Goal: Book appointment/travel/reservation

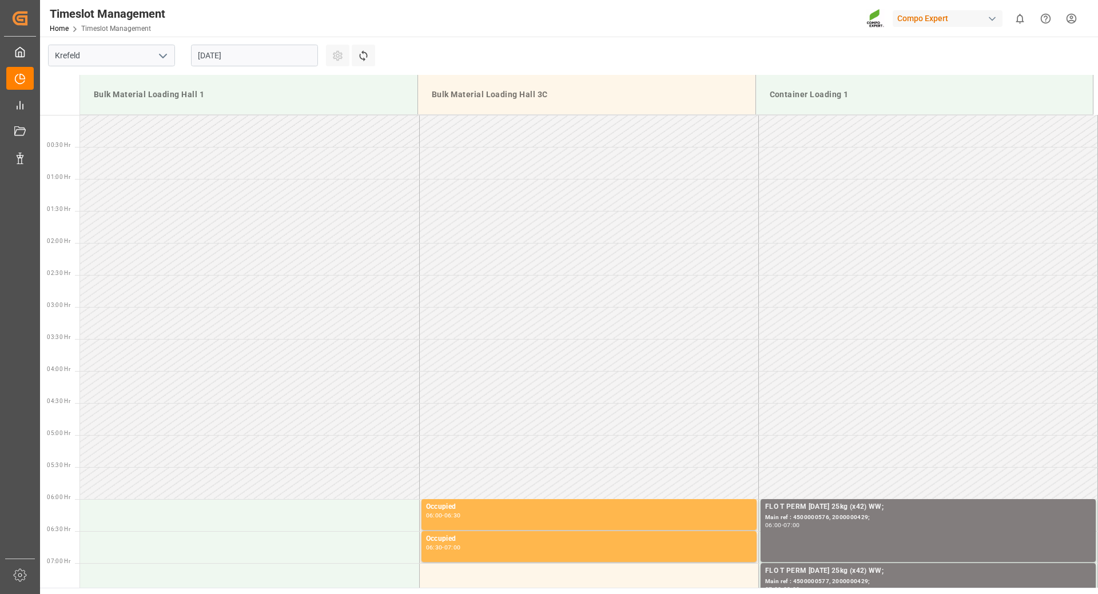
scroll to position [876, 0]
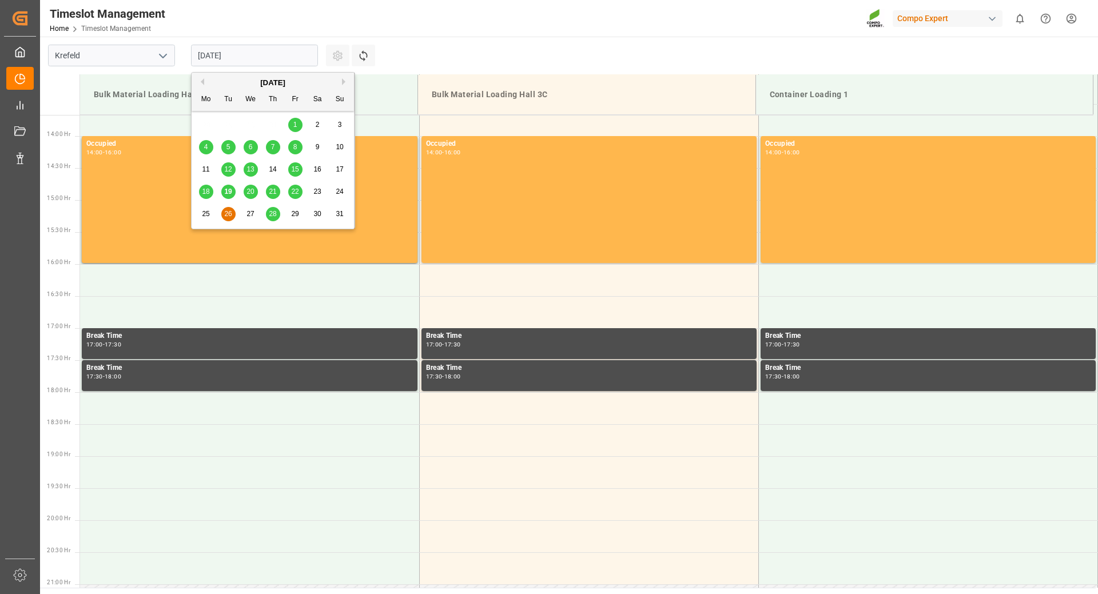
click at [265, 55] on input "[DATE]" at bounding box center [254, 56] width 127 height 22
click at [275, 191] on span "21" at bounding box center [272, 192] width 7 height 8
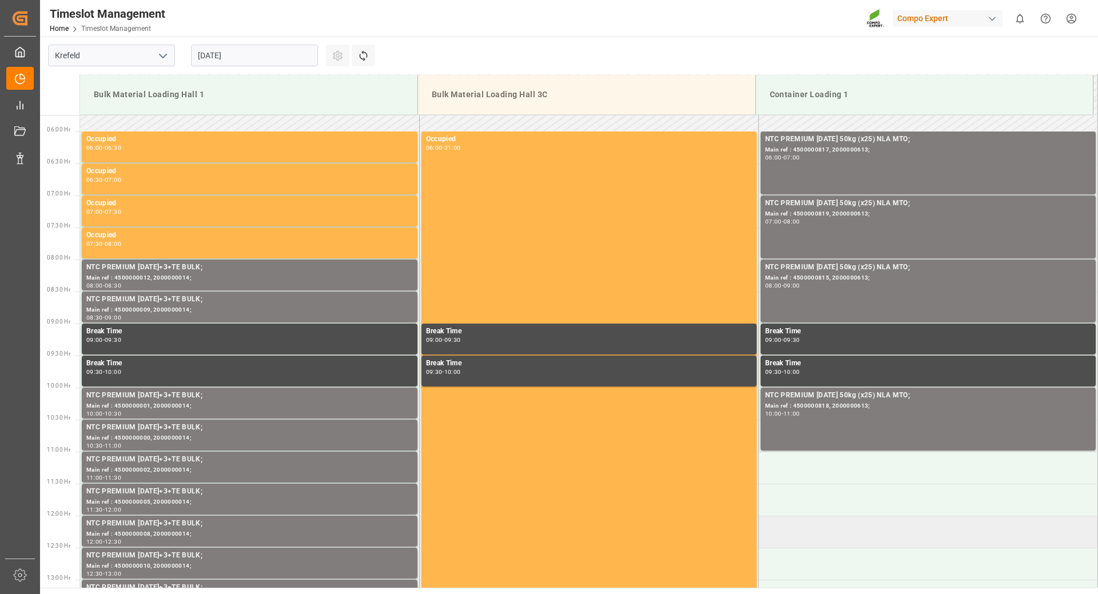
scroll to position [139, 0]
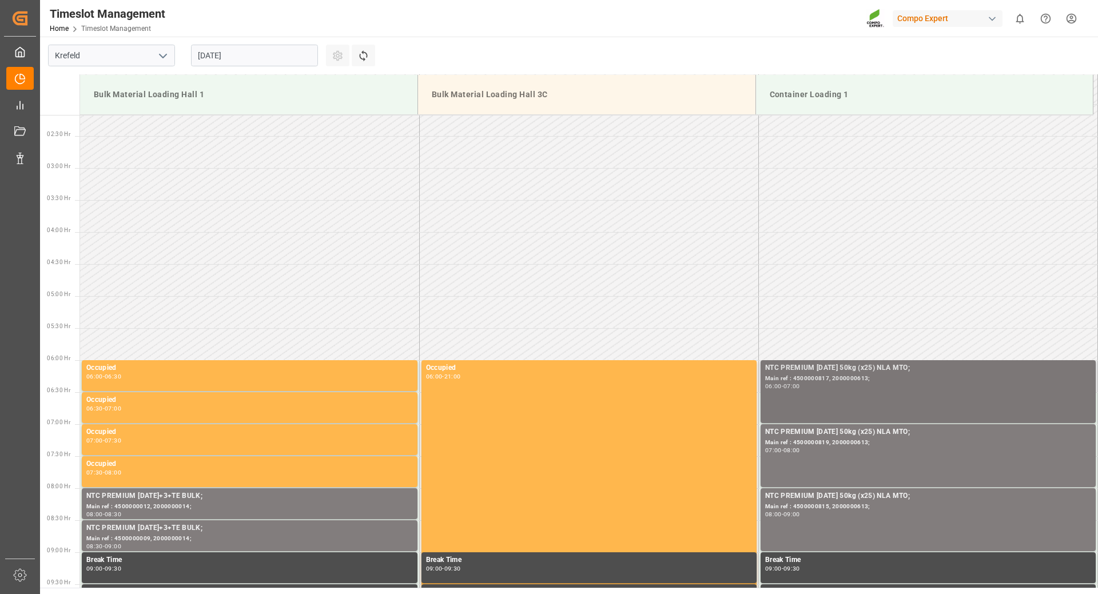
drag, startPoint x: 853, startPoint y: 388, endPoint x: 840, endPoint y: 396, distance: 15.4
drag, startPoint x: 840, startPoint y: 396, endPoint x: 805, endPoint y: 395, distance: 34.9
click at [805, 395] on div "NTC PREMIUM [DATE] 50kg (x25) NLA MTO; Main ref : 4500000817, 2000000613; 06:00…" at bounding box center [928, 392] width 326 height 58
click at [785, 380] on div "Main ref : 4500000817, 2000000613;" at bounding box center [928, 379] width 326 height 10
click at [782, 384] on div "-" at bounding box center [783, 386] width 2 height 5
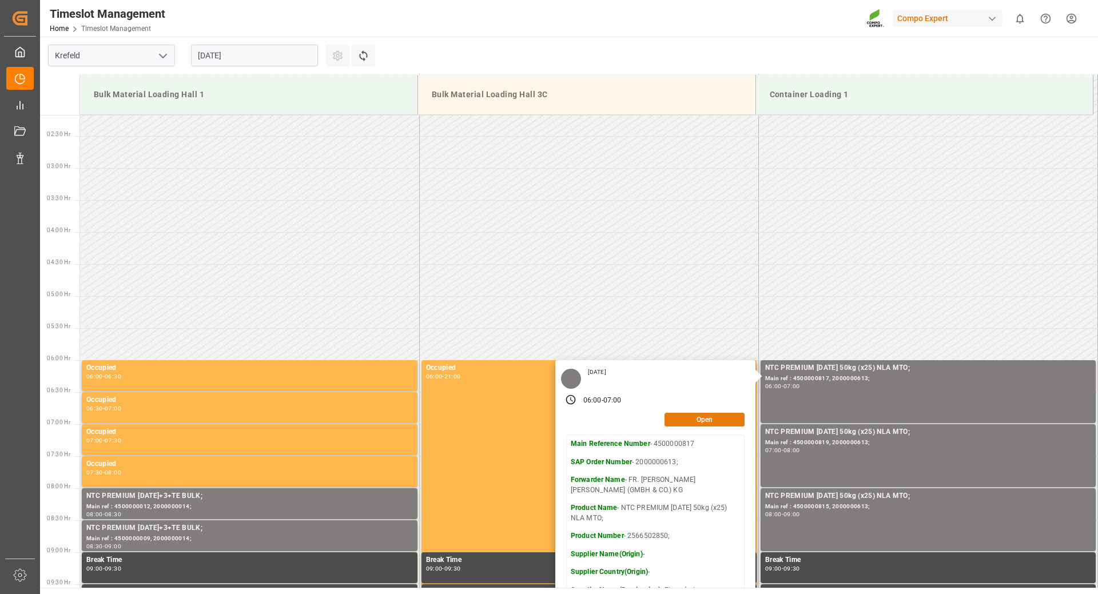
click at [705, 421] on button "Open" at bounding box center [705, 420] width 80 height 14
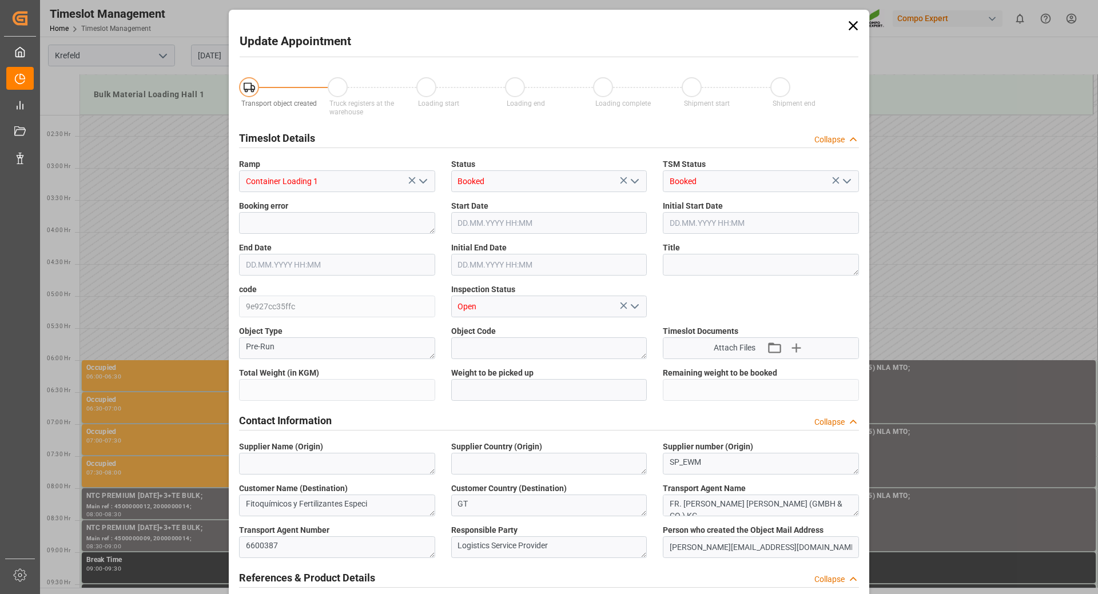
type input "60360"
type input "0"
type input "[DATE] 06:00"
type input "[DATE] 07:00"
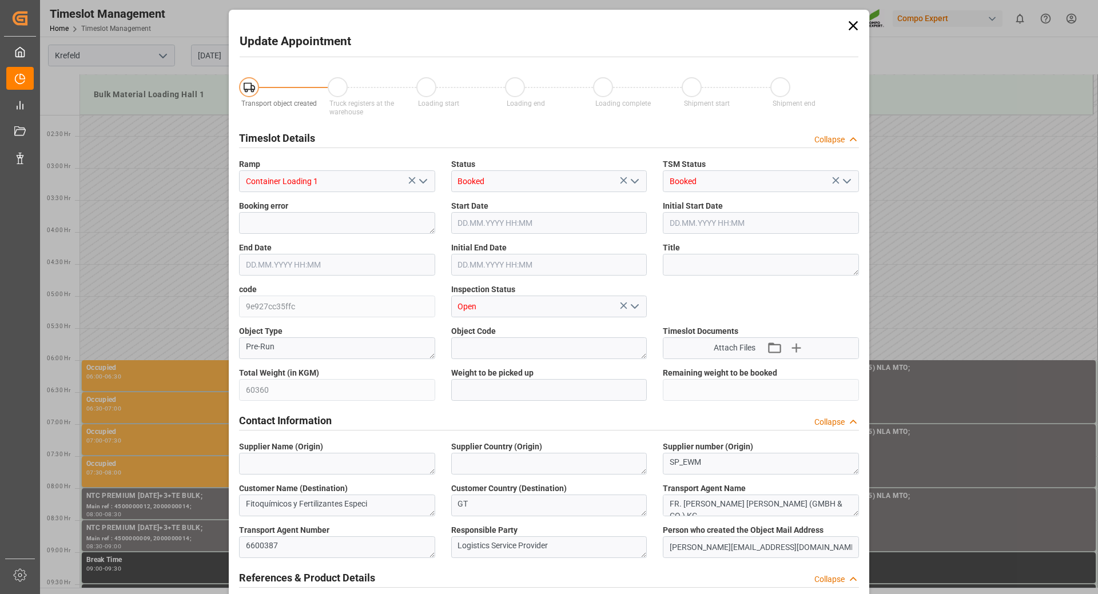
type input "[DATE] 06:30"
type input "[DATE] 12:49"
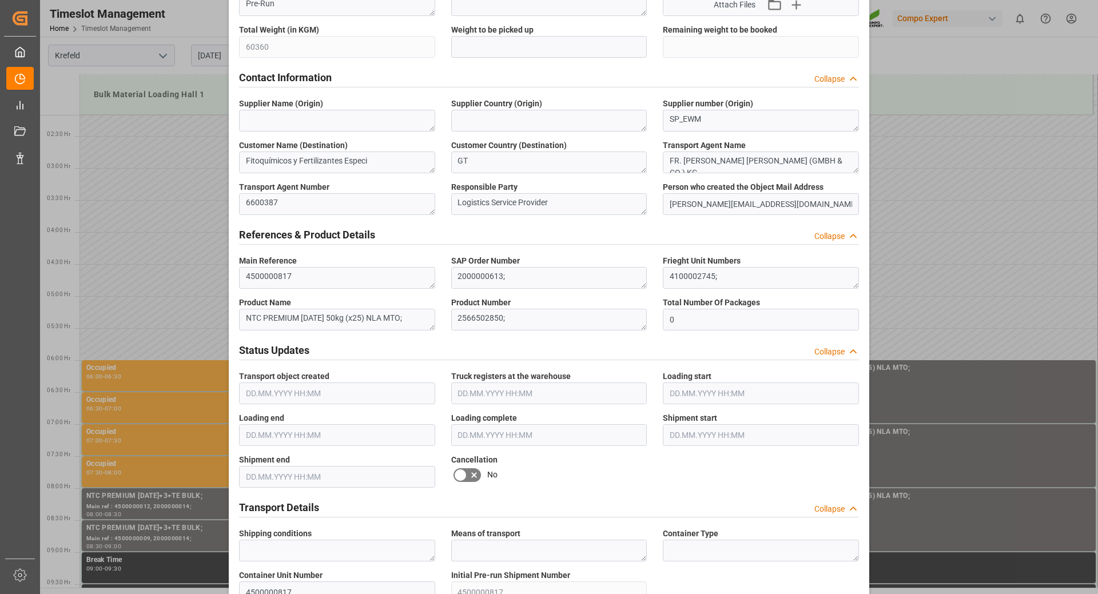
scroll to position [515, 0]
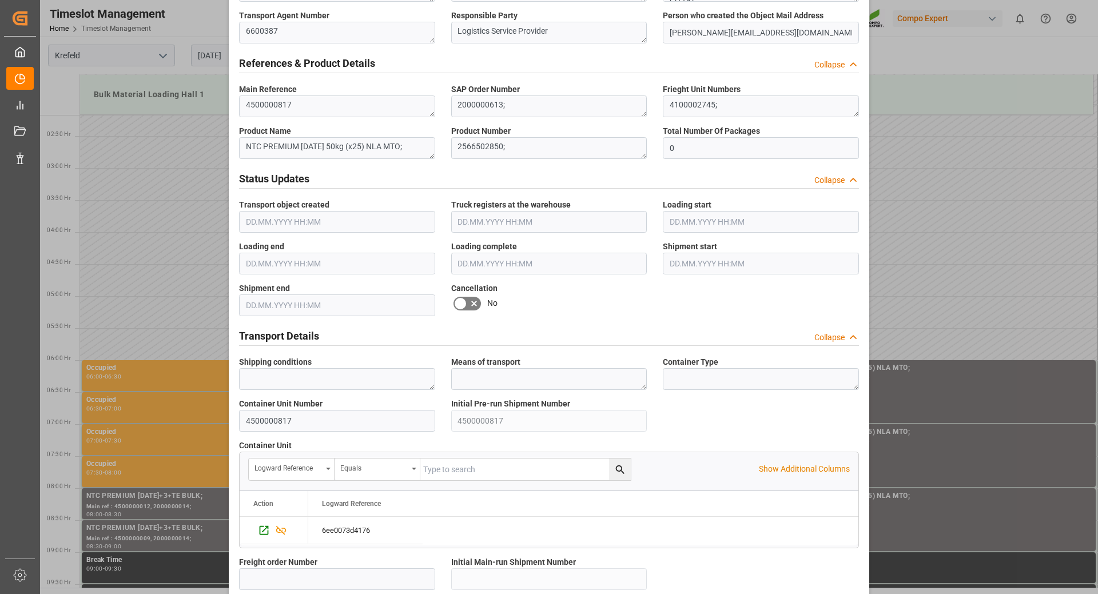
click at [470, 300] on icon at bounding box center [474, 304] width 14 height 14
click at [0, 0] on input "checkbox" at bounding box center [0, 0] width 0 height 0
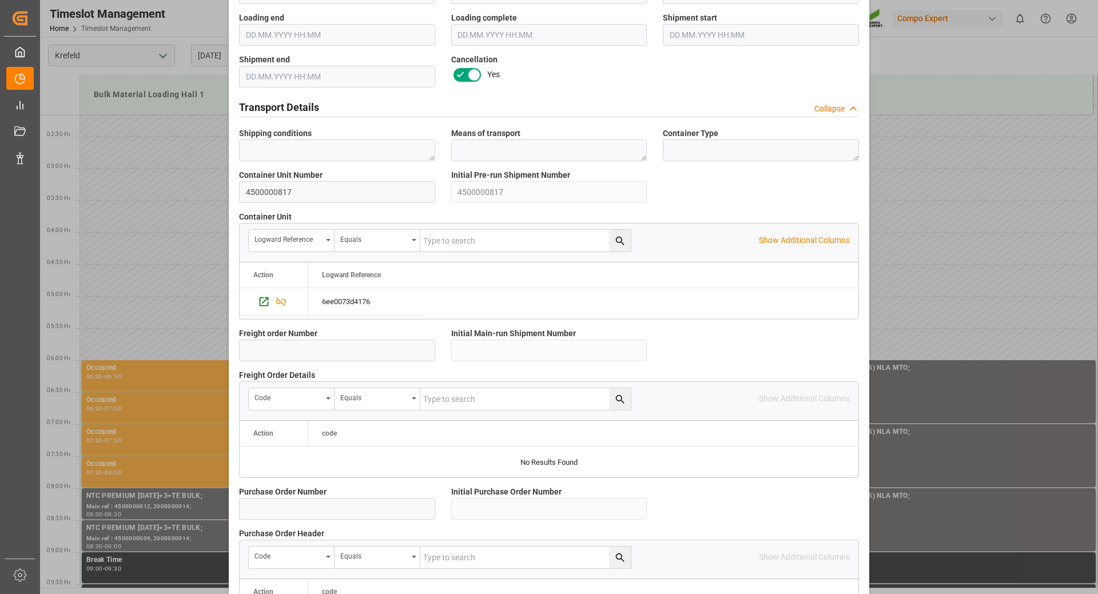
scroll to position [917, 0]
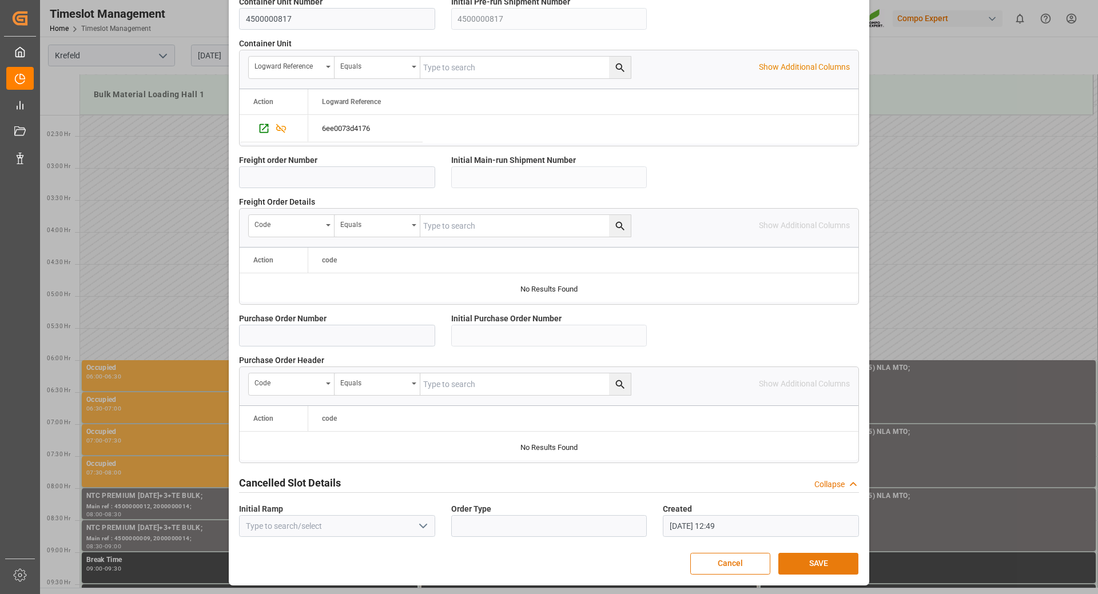
click at [824, 561] on button "SAVE" at bounding box center [818, 564] width 80 height 22
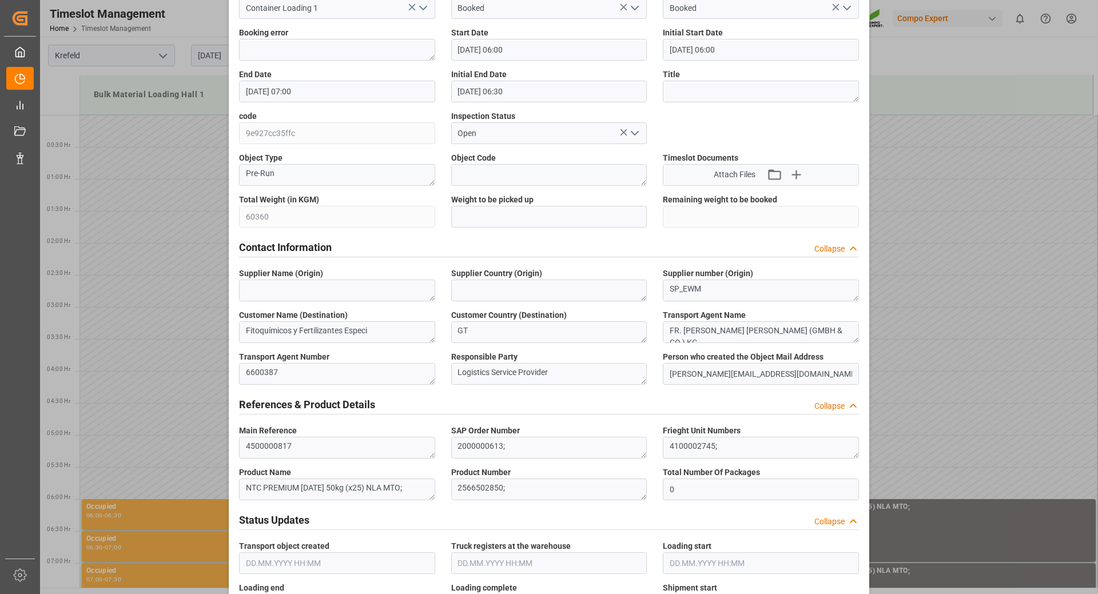
scroll to position [0, 0]
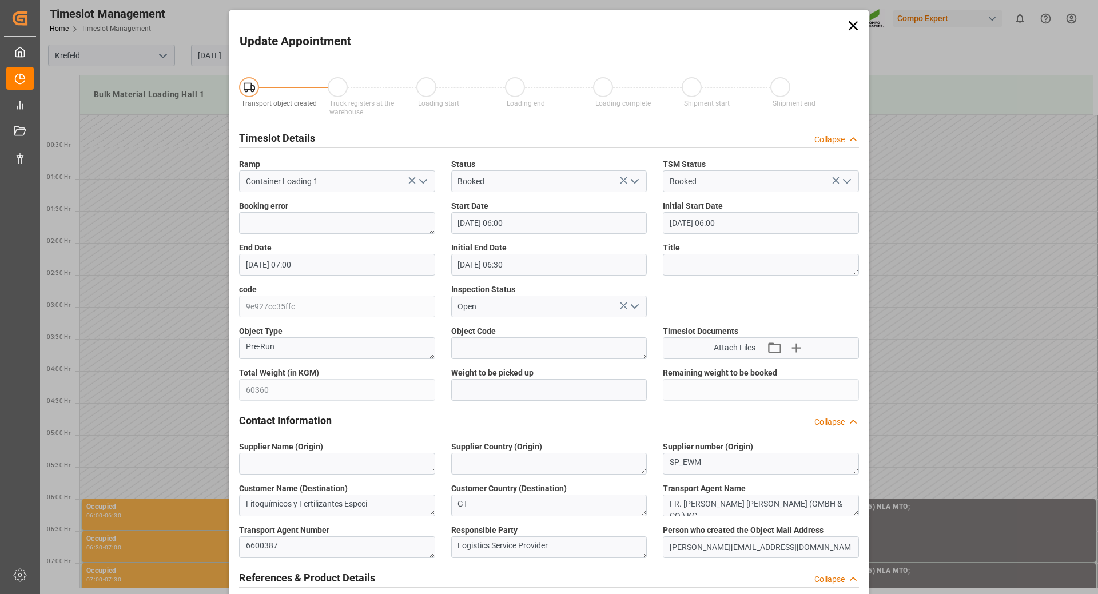
click at [850, 24] on icon at bounding box center [853, 25] width 9 height 9
